Goal: Transaction & Acquisition: Purchase product/service

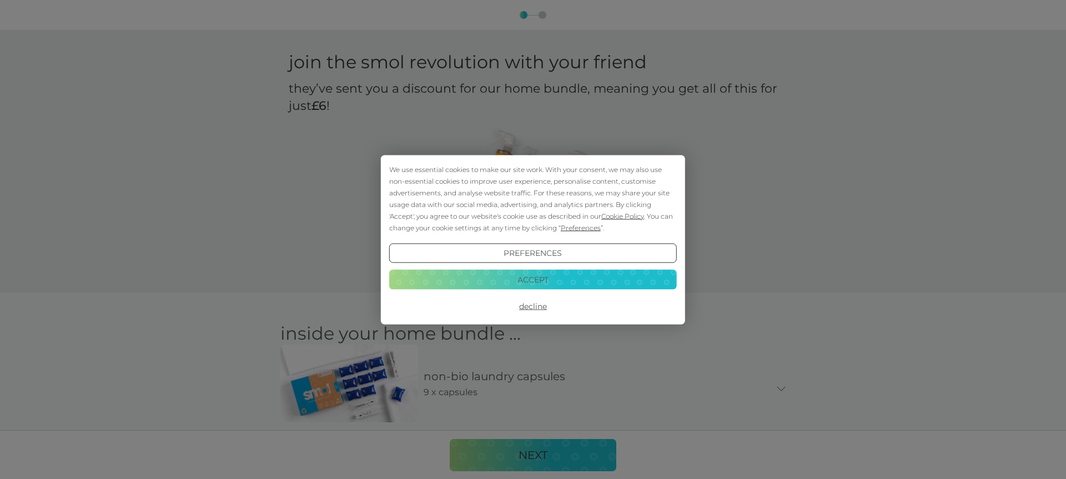
drag, startPoint x: 554, startPoint y: 274, endPoint x: 544, endPoint y: 281, distance: 13.1
click at [554, 274] on button "Accept" at bounding box center [533, 280] width 288 height 20
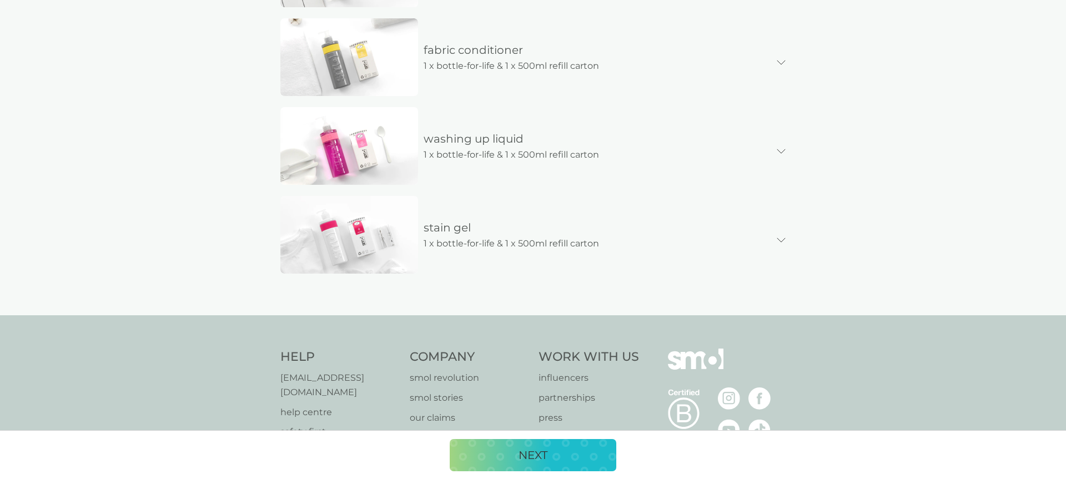
scroll to position [594, 0]
drag, startPoint x: 550, startPoint y: 469, endPoint x: 542, endPoint y: 467, distance: 7.6
click at [549, 469] on button "NEXT" at bounding box center [533, 455] width 167 height 32
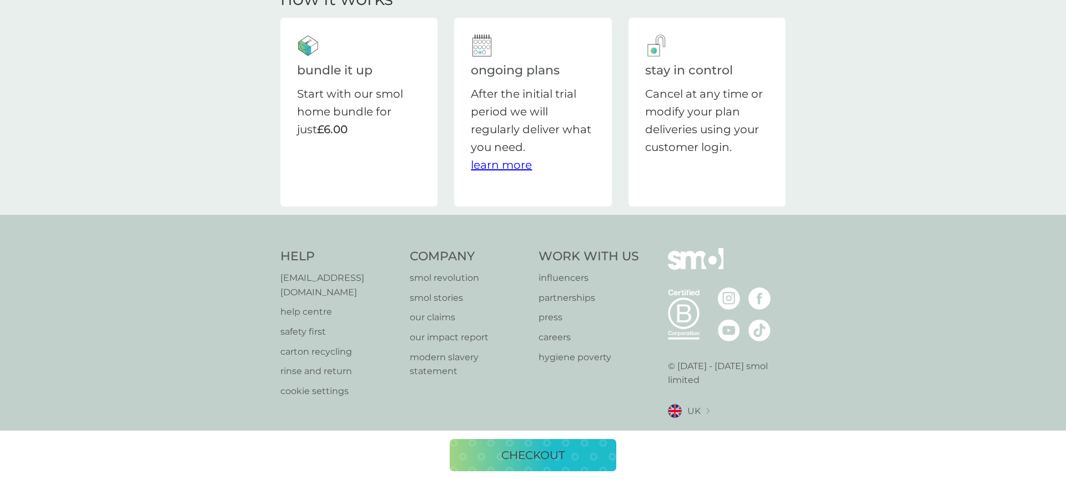
scroll to position [41, 0]
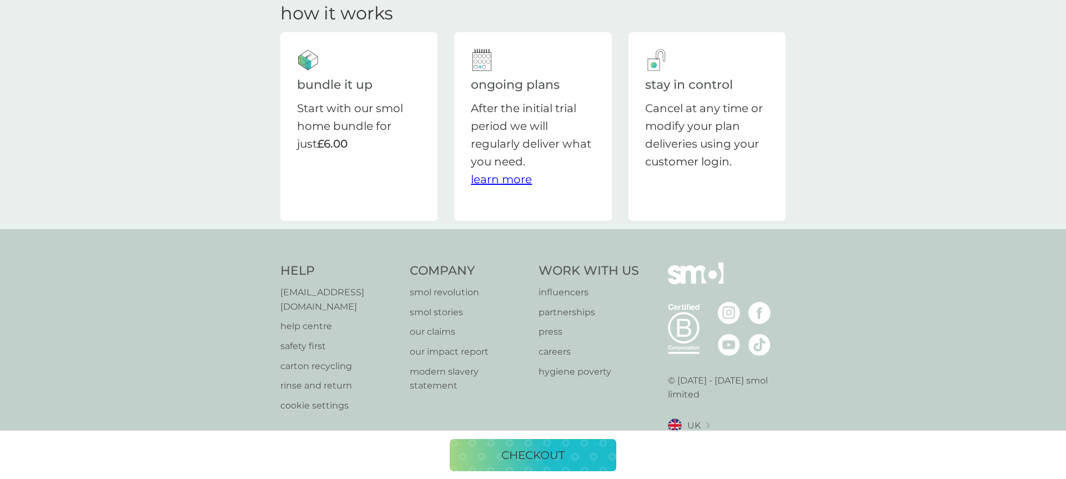
click at [556, 458] on p "checkout" at bounding box center [532, 455] width 63 height 18
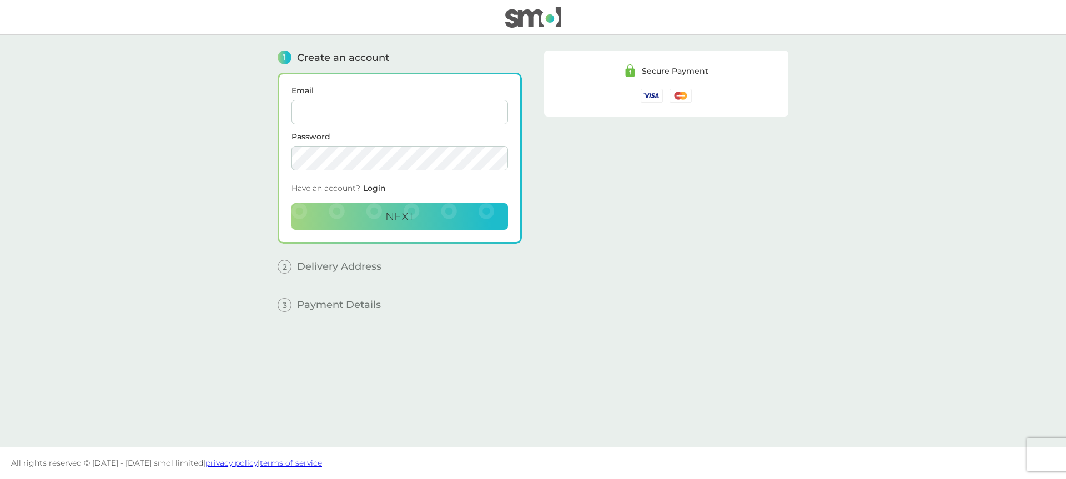
click at [414, 115] on input "Email" at bounding box center [399, 112] width 217 height 24
type input "[EMAIL_ADDRESS][DOMAIN_NAME]"
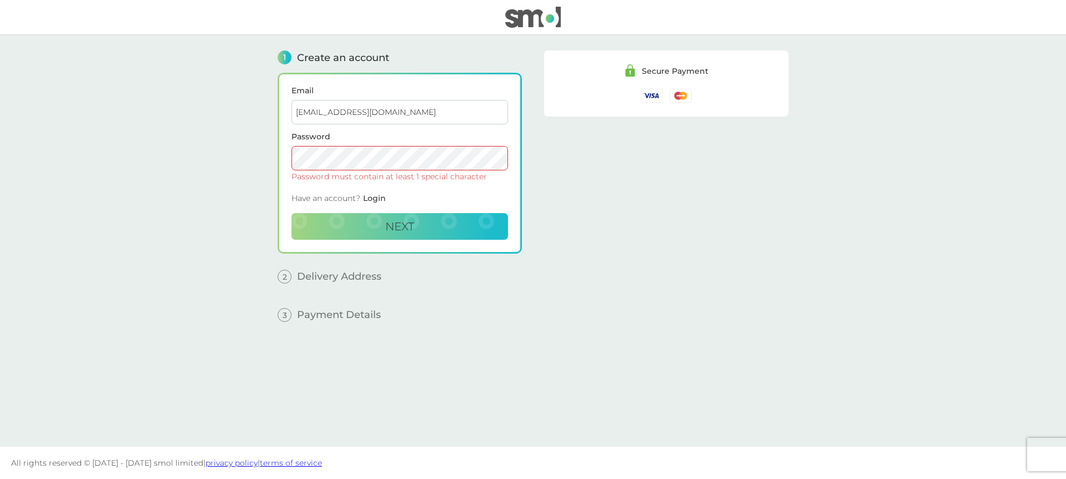
click at [54, 164] on main "1 Create an account Email [PERSON_NAME][EMAIL_ADDRESS][DOMAIN_NAME] Password Pa…" at bounding box center [533, 241] width 1066 height 412
click at [243, 154] on main "1 Create an account Email [PERSON_NAME][EMAIL_ADDRESS][DOMAIN_NAME] Password Pa…" at bounding box center [533, 241] width 1066 height 412
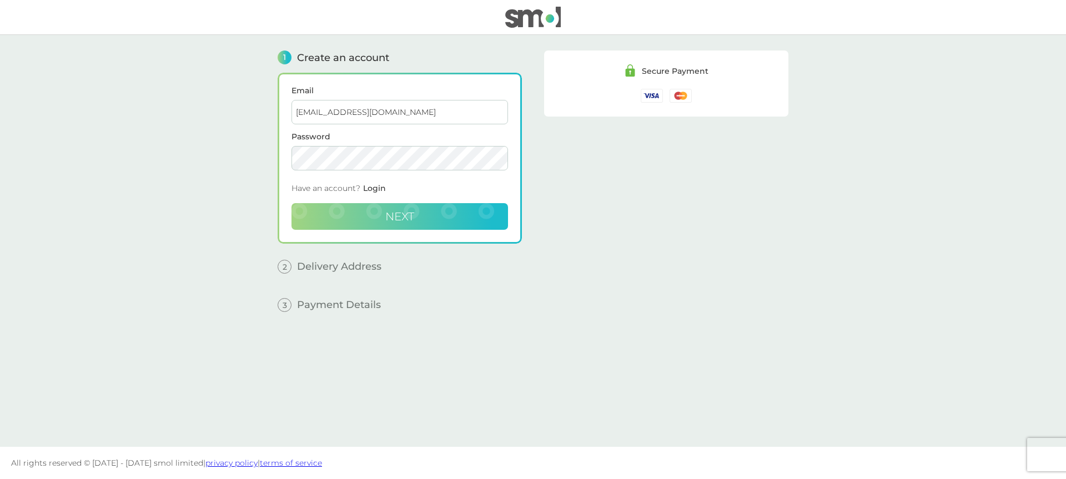
click at [358, 208] on button "Next" at bounding box center [399, 216] width 217 height 27
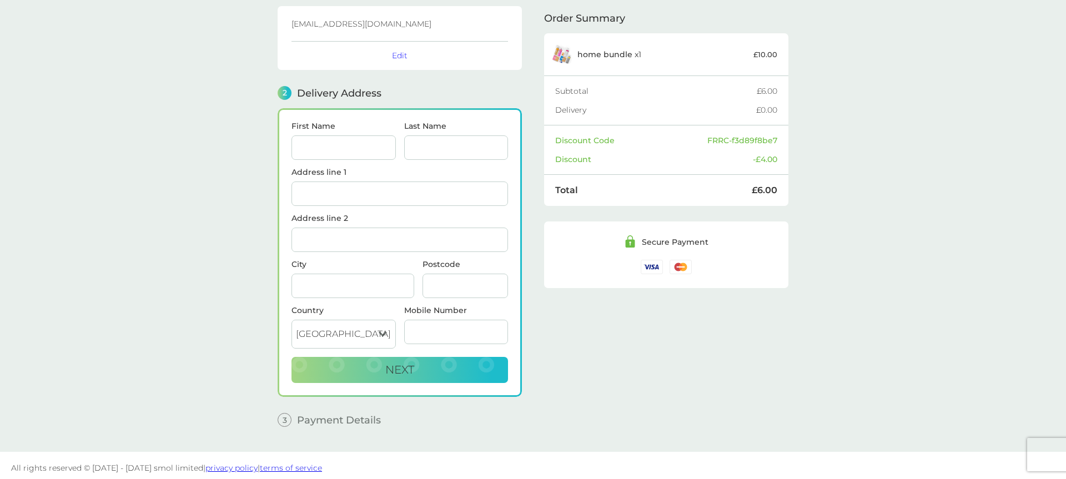
scroll to position [72, 0]
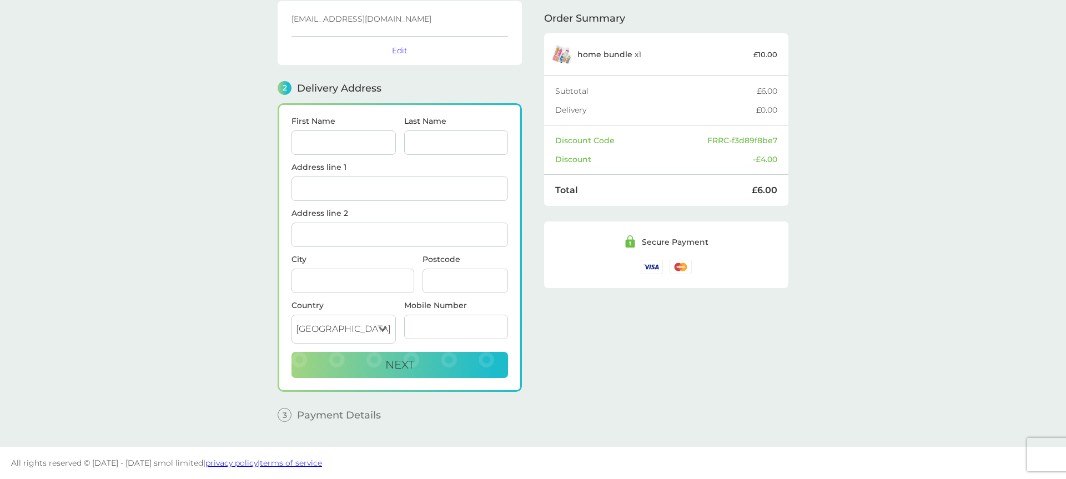
click at [345, 143] on input "First Name" at bounding box center [343, 142] width 104 height 24
type input "Yannah"
type input "Schou"
type input "[STREET_ADDRESS]"
type input "[PERSON_NAME]"
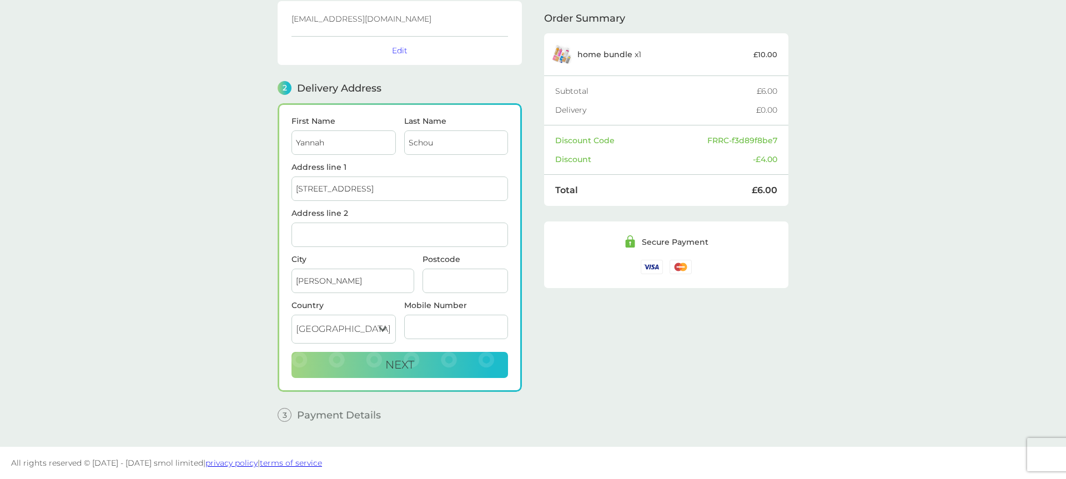
type input "GU34 2EN"
type input "07539485674"
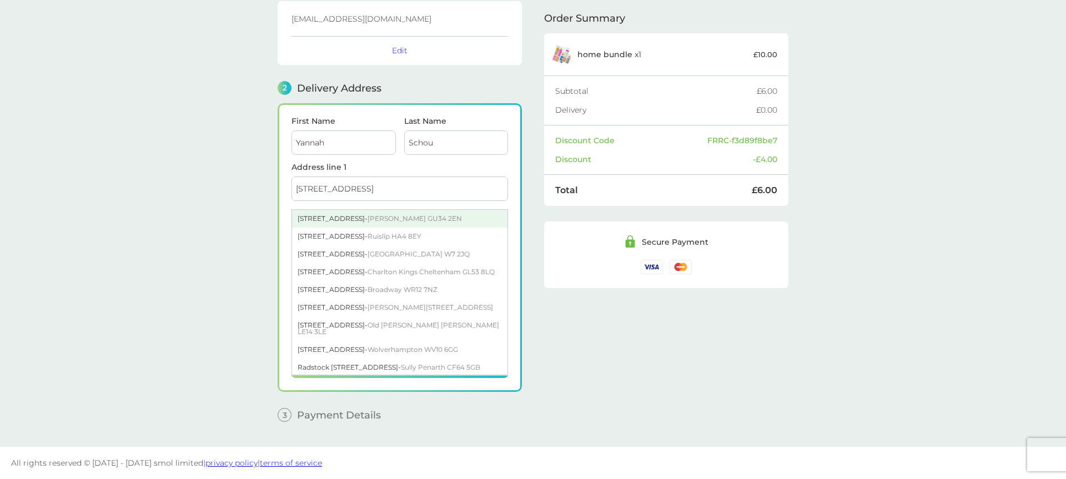
click at [341, 225] on div "[STREET_ADDRESS][PERSON_NAME]" at bounding box center [399, 219] width 215 height 18
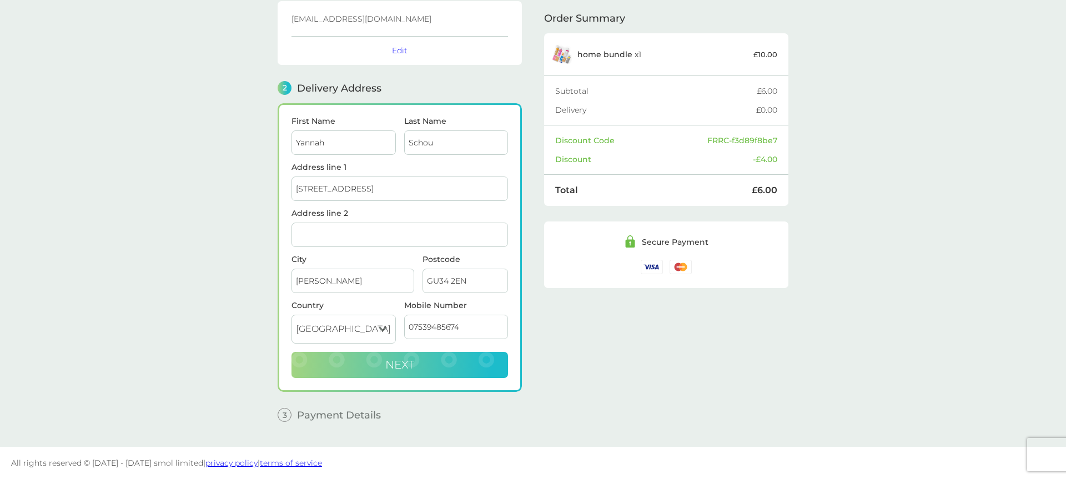
click at [386, 365] on span "Next" at bounding box center [399, 364] width 29 height 13
checkbox input "true"
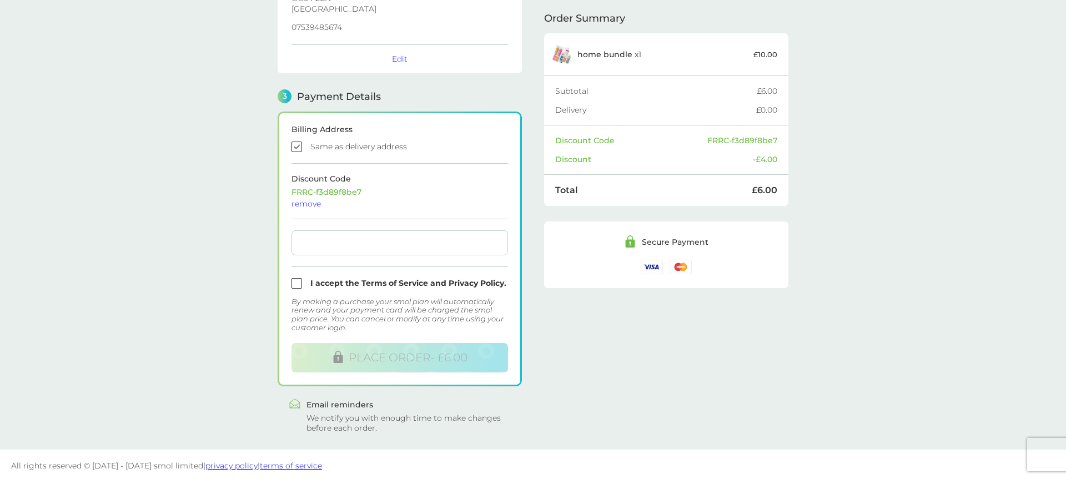
scroll to position [237, 0]
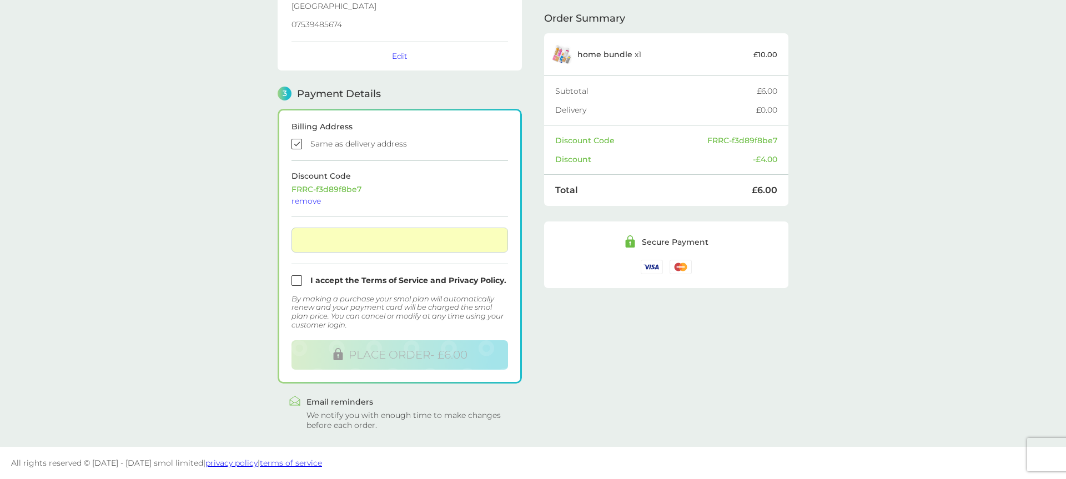
click at [294, 282] on input "checkbox" at bounding box center [399, 280] width 217 height 11
checkbox input "true"
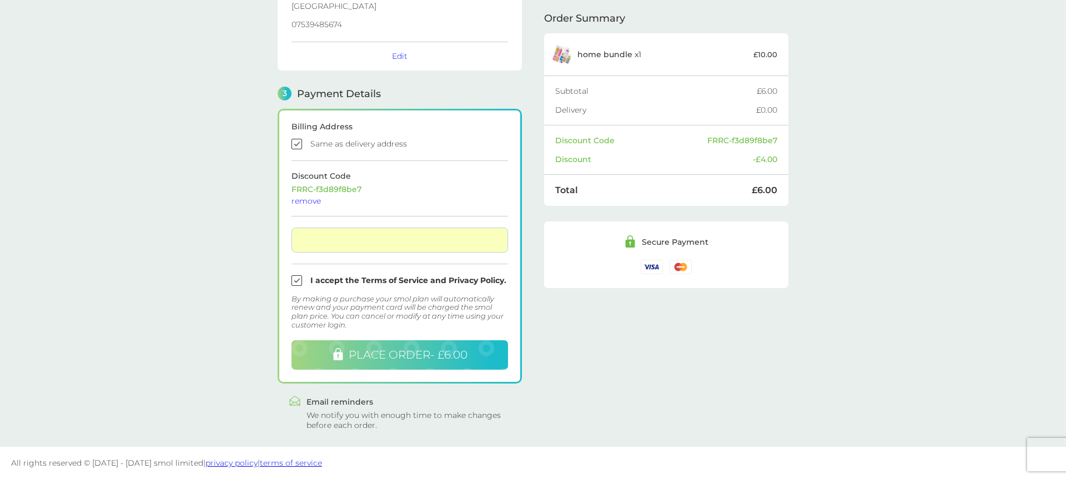
click at [397, 359] on span "PLACE ORDER - £6.00" at bounding box center [408, 354] width 119 height 13
